Goal: Transaction & Acquisition: Purchase product/service

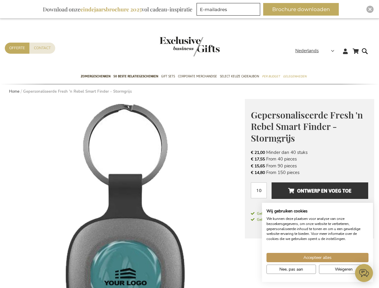
click at [316, 51] on span "Nederlands" at bounding box center [306, 50] width 23 height 7
click at [0, 0] on link "[GEOGRAPHIC_DATA]" at bounding box center [0, 0] width 0 height 0
click at [309, 193] on span "Ontwerp en voeg toe" at bounding box center [319, 191] width 63 height 10
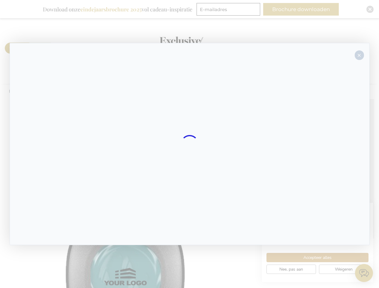
click at [320, 190] on div at bounding box center [190, 144] width 360 height 202
click at [303, 9] on div at bounding box center [189, 144] width 379 height 288
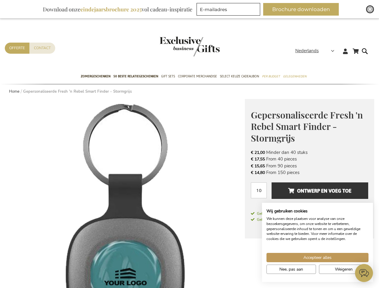
click at [370, 9] on img "Close" at bounding box center [370, 9] width 4 height 4
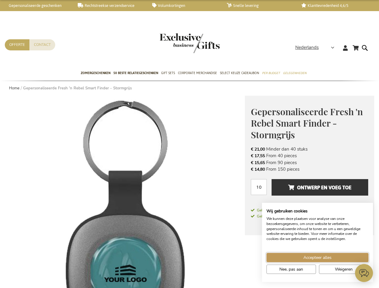
click at [317, 257] on span "Accepteer alles" at bounding box center [317, 257] width 28 height 6
